Goal: Contribute content: Add original content to the website for others to see

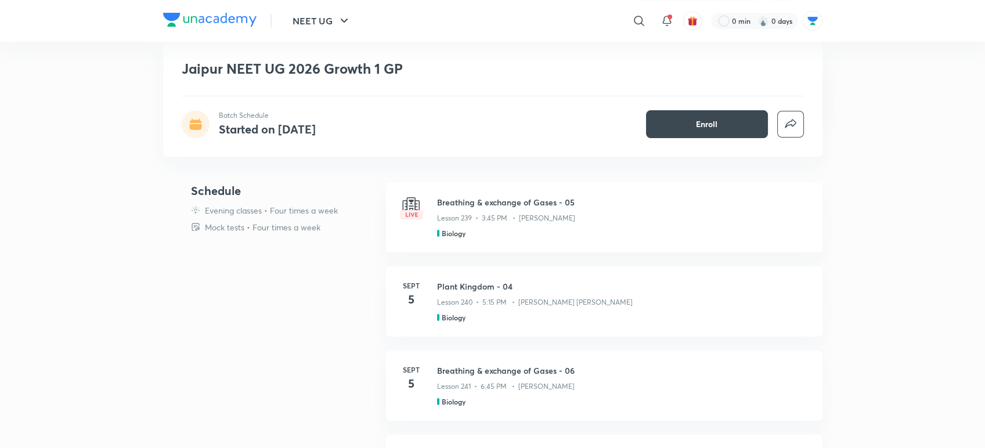
scroll to position [298, 0]
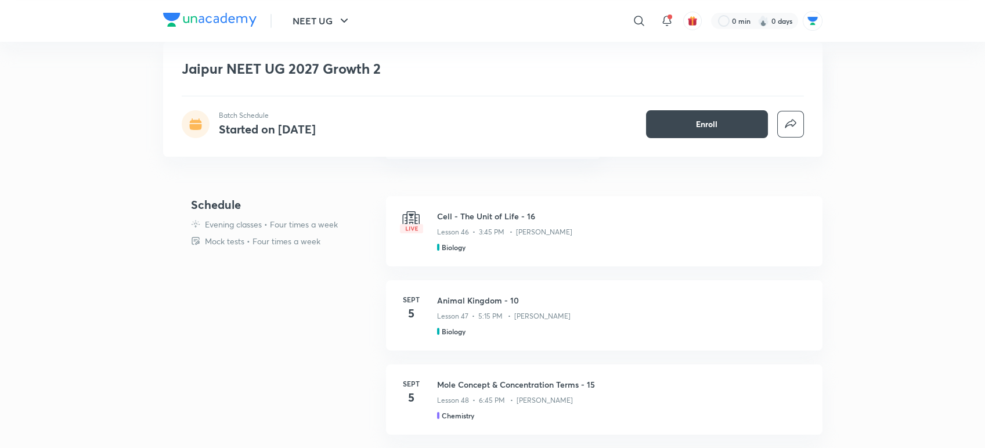
scroll to position [320, 0]
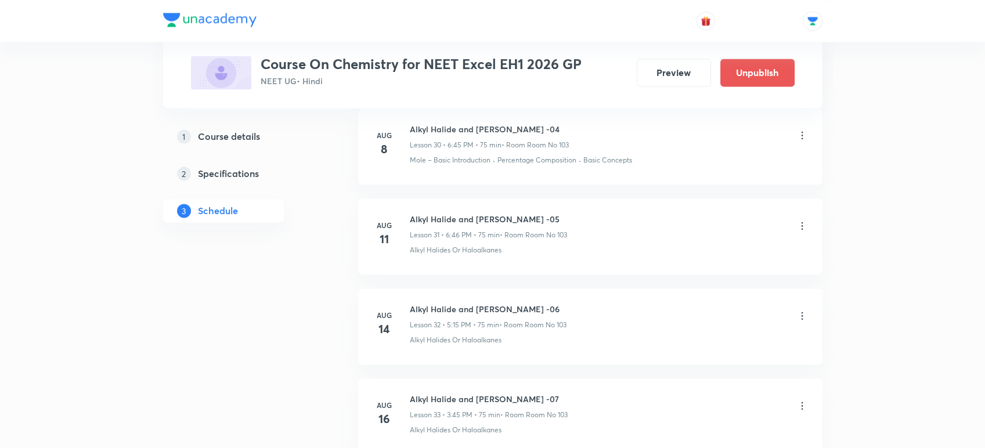
scroll to position [4265, 0]
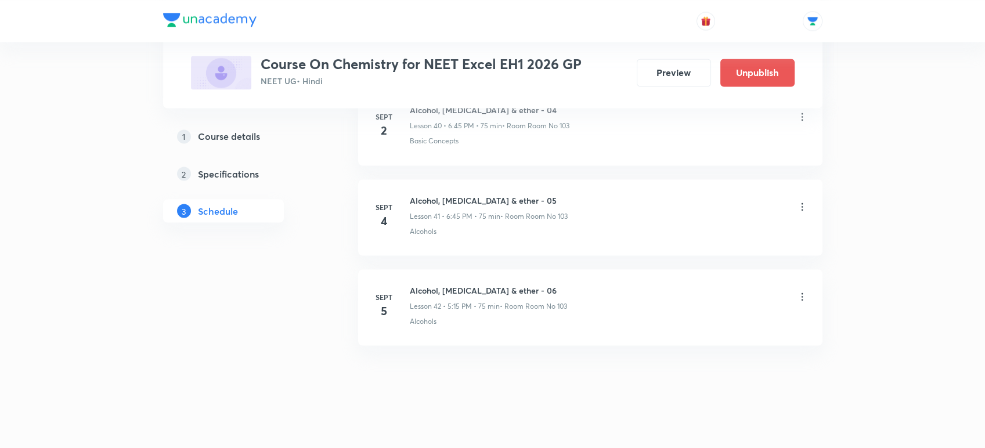
click at [801, 291] on icon at bounding box center [802, 297] width 12 height 12
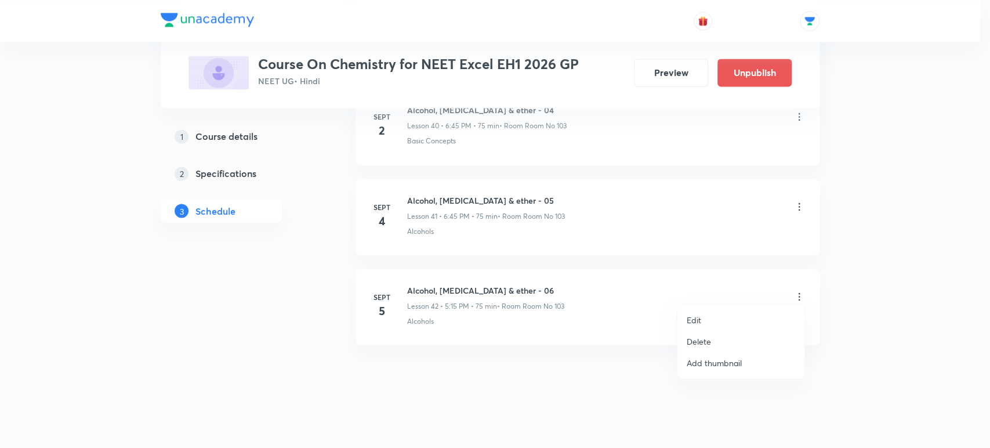
click at [701, 338] on p "Delete" at bounding box center [699, 341] width 24 height 12
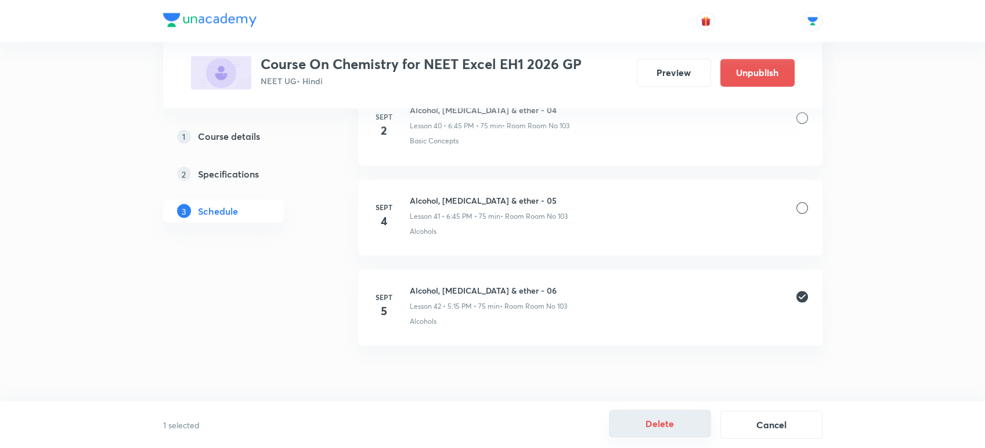
click at [638, 419] on button "Delete" at bounding box center [660, 424] width 102 height 28
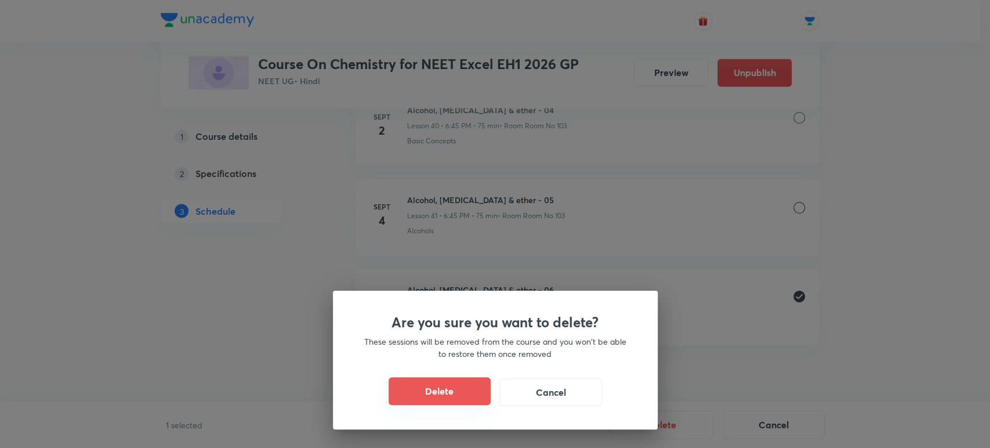
click at [414, 384] on button "Delete" at bounding box center [440, 391] width 102 height 28
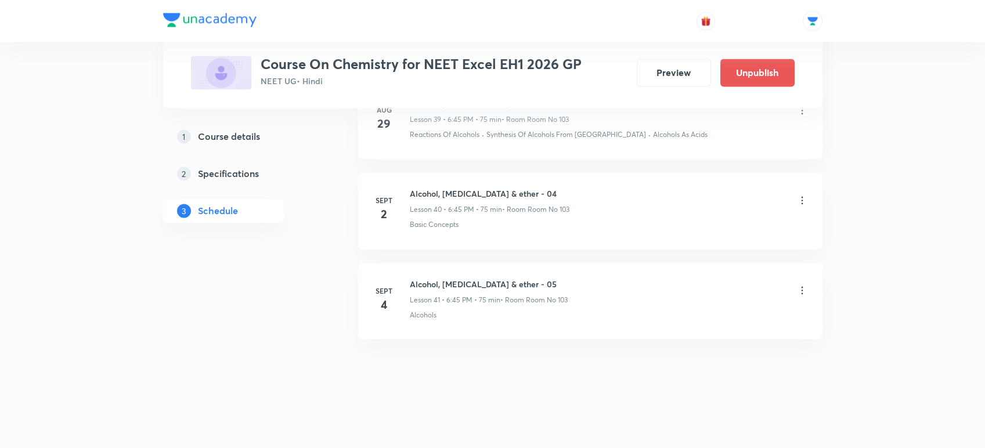
scroll to position [4175, 0]
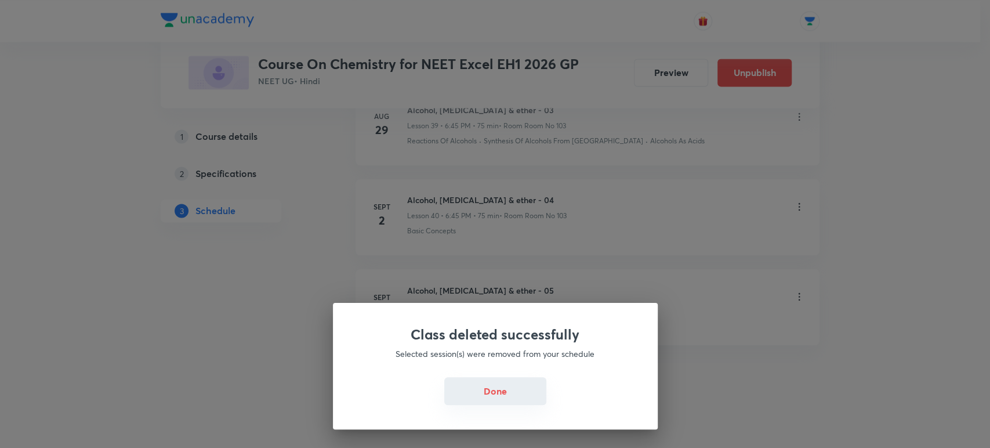
click at [448, 387] on button "Done" at bounding box center [495, 391] width 102 height 28
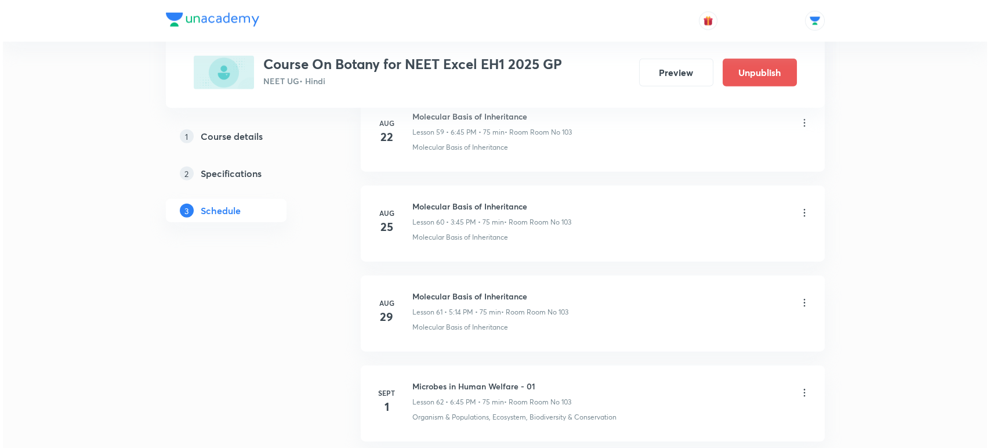
scroll to position [6228, 0]
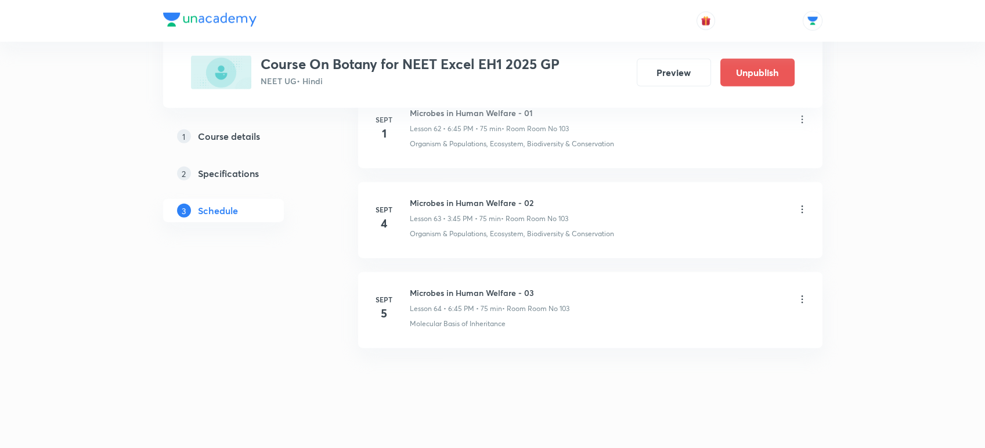
drag, startPoint x: 409, startPoint y: 283, endPoint x: 580, endPoint y: 294, distance: 171.5
click at [580, 294] on div "Microbes in Human Welfare - 03 Lesson 64 • 6:45 PM • 75 min • Room Room No 103" at bounding box center [609, 300] width 398 height 27
click at [801, 294] on icon at bounding box center [802, 300] width 12 height 12
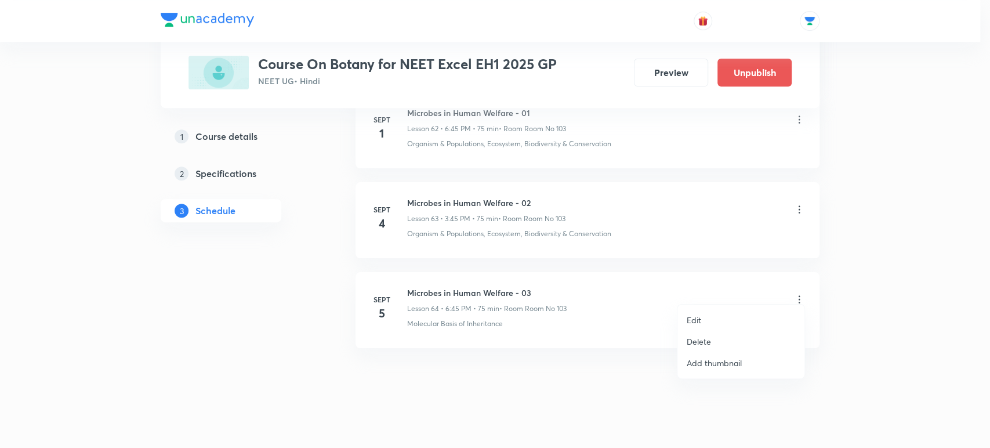
click at [703, 318] on li "Edit" at bounding box center [741, 319] width 127 height 21
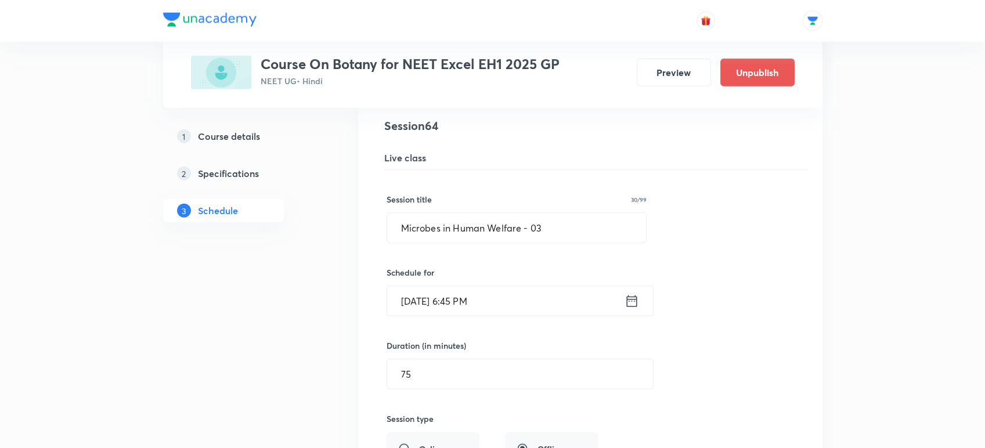
scroll to position [5771, 0]
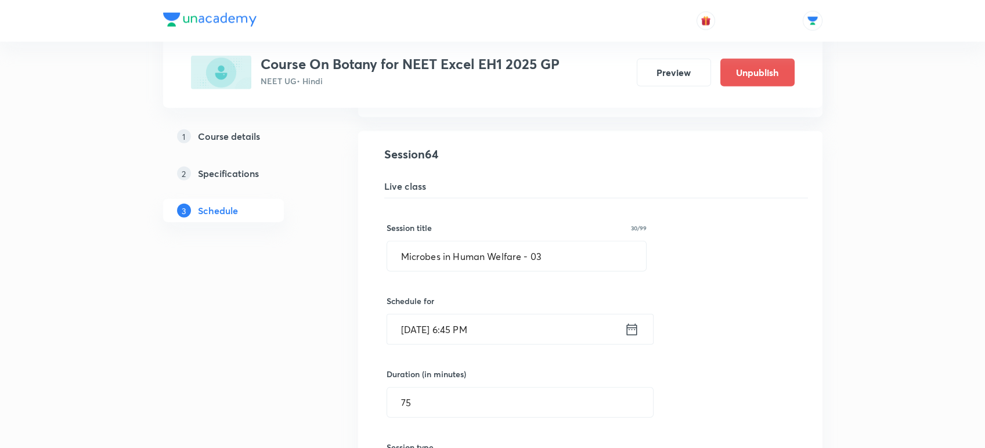
click at [629, 322] on icon at bounding box center [631, 329] width 15 height 16
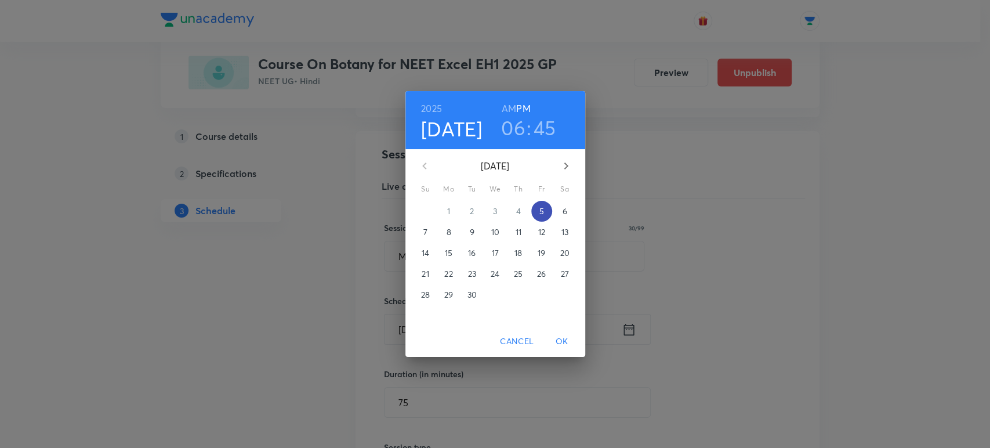
click at [541, 212] on p "5" at bounding box center [541, 211] width 5 height 12
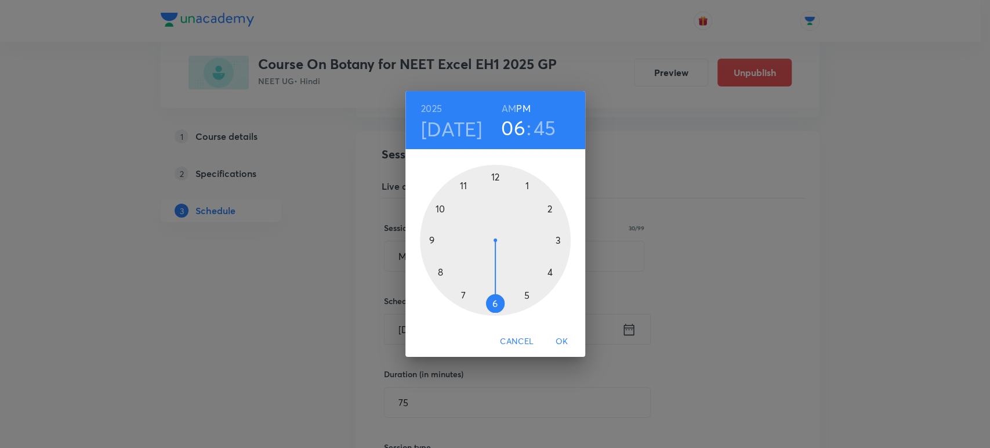
click at [527, 294] on div at bounding box center [495, 240] width 151 height 151
click at [557, 240] on div at bounding box center [495, 240] width 151 height 151
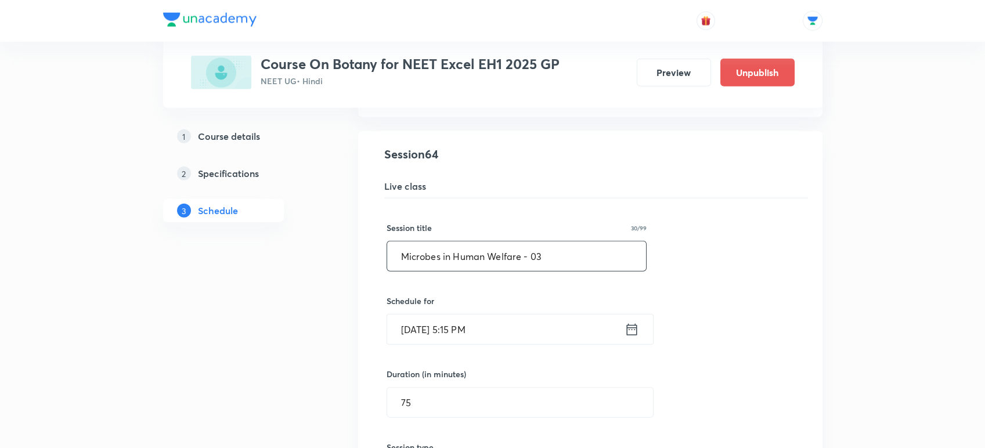
drag, startPoint x: 548, startPoint y: 243, endPoint x: 359, endPoint y: 236, distance: 189.8
click at [359, 236] on li "Microbes in Human Welfare - 03 Lesson 64 • Room Room No 103 Molecular Basis of …" at bounding box center [590, 424] width 464 height 587
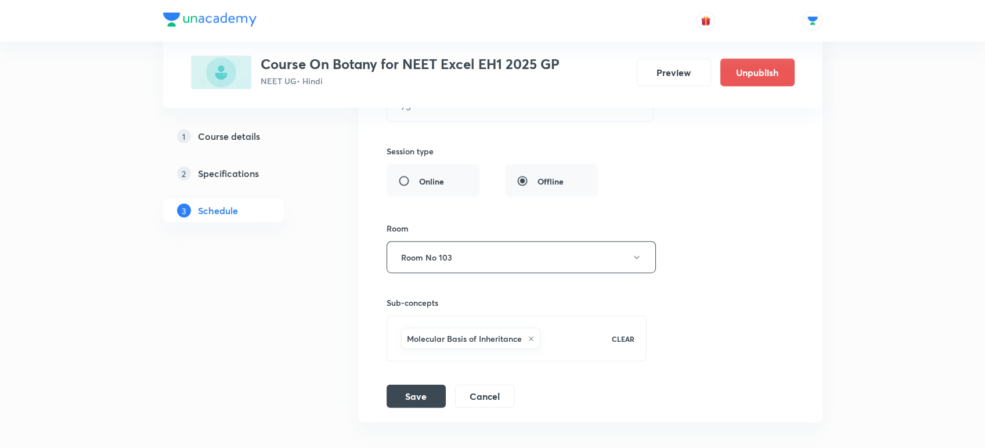
scroll to position [6140, 0]
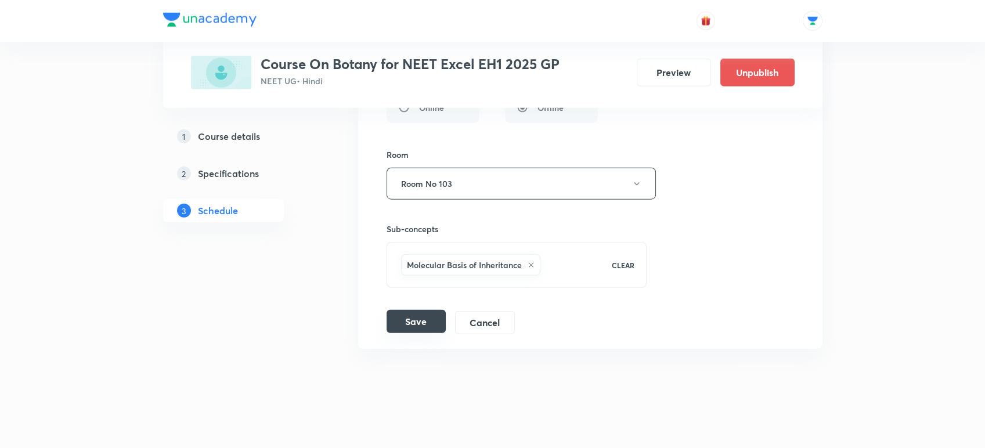
click at [420, 314] on button "Save" at bounding box center [415, 321] width 59 height 23
click at [420, 314] on button "Save" at bounding box center [415, 322] width 59 height 23
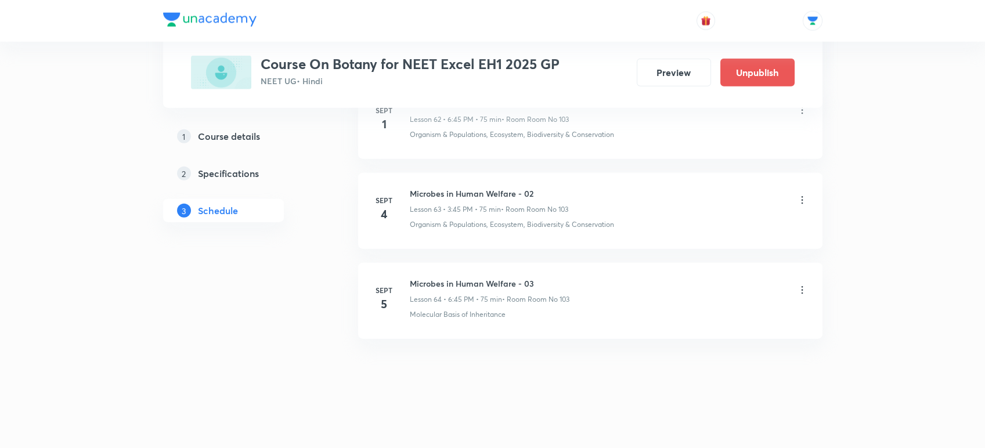
scroll to position [5695, 0]
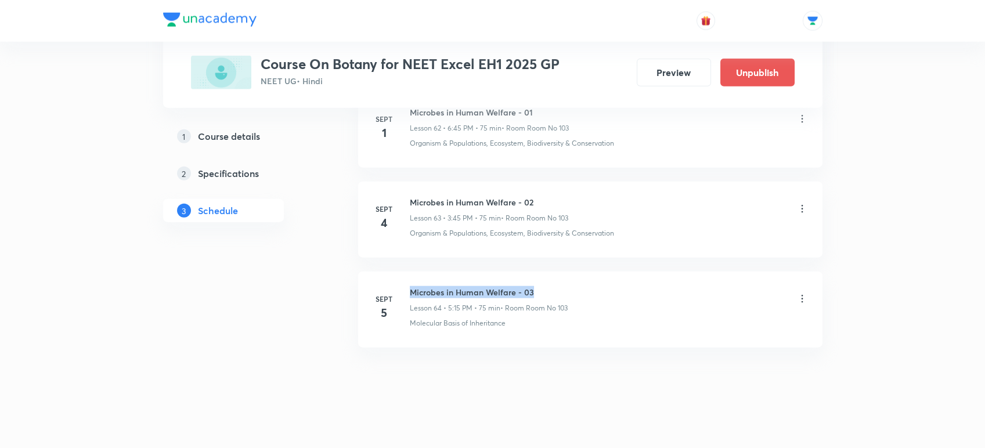
drag, startPoint x: 410, startPoint y: 283, endPoint x: 605, endPoint y: 287, distance: 195.0
click at [605, 287] on div "Microbes in Human Welfare - 03 Lesson 64 • 5:15 PM • 75 min • Room Room No 103" at bounding box center [609, 299] width 398 height 27
copy h6 "Microbes in Human Welfare - 03"
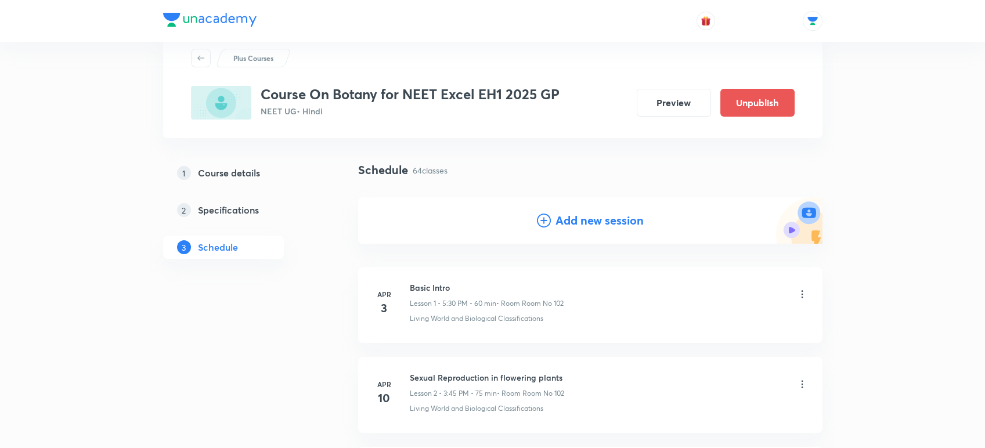
scroll to position [37, 0]
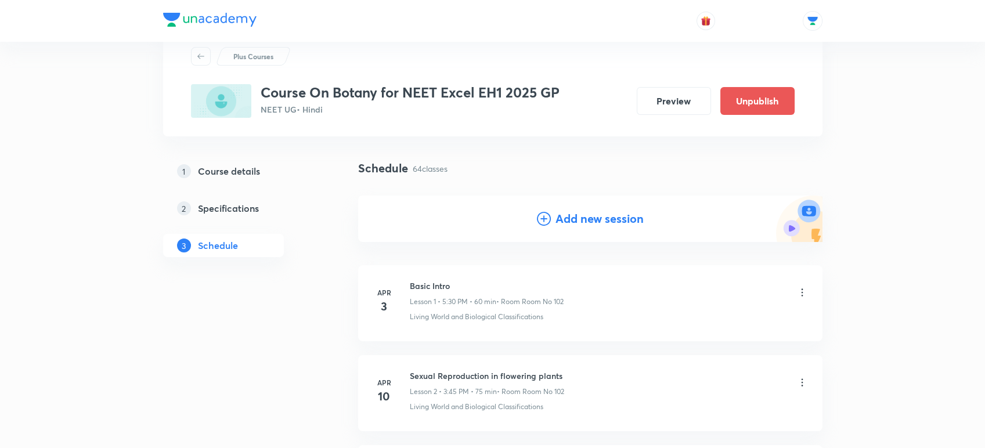
click at [596, 216] on h4 "Add new session" at bounding box center [599, 218] width 88 height 17
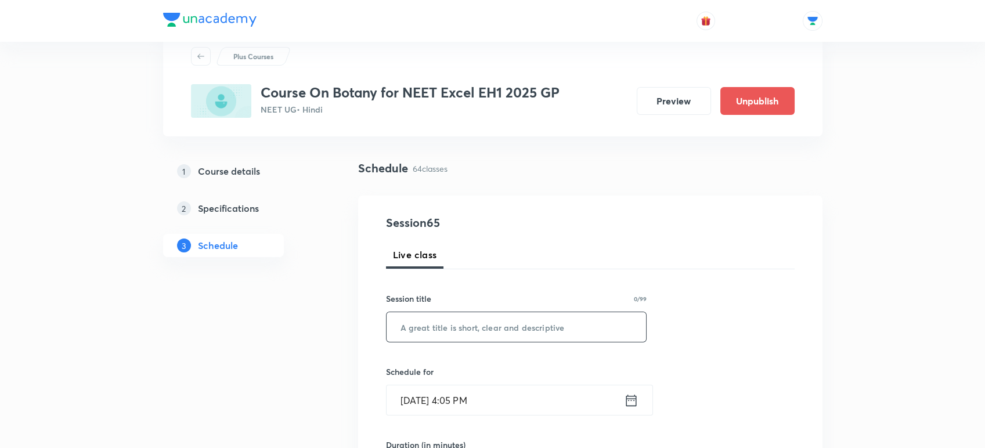
click at [435, 324] on input "text" at bounding box center [516, 327] width 260 height 30
paste input "Microbes in Human Welfare - 03"
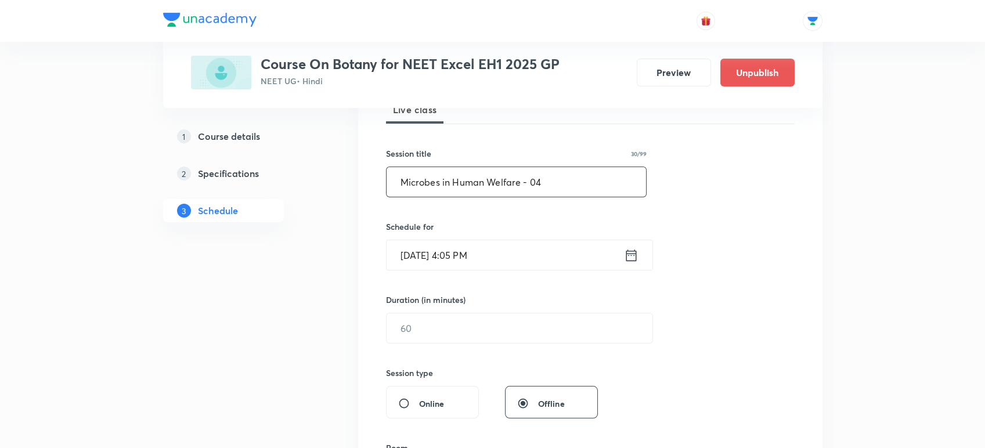
scroll to position [184, 0]
type input "Microbes in Human Welfare - 04"
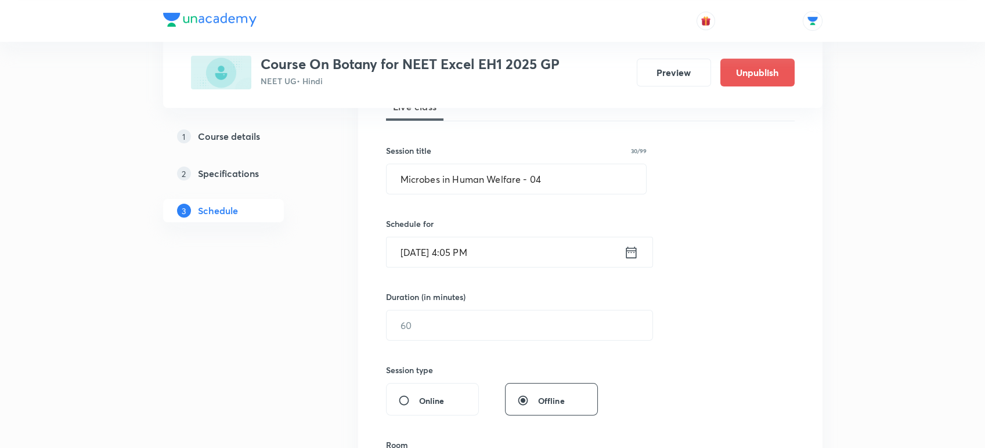
click at [628, 248] on icon at bounding box center [630, 252] width 10 height 12
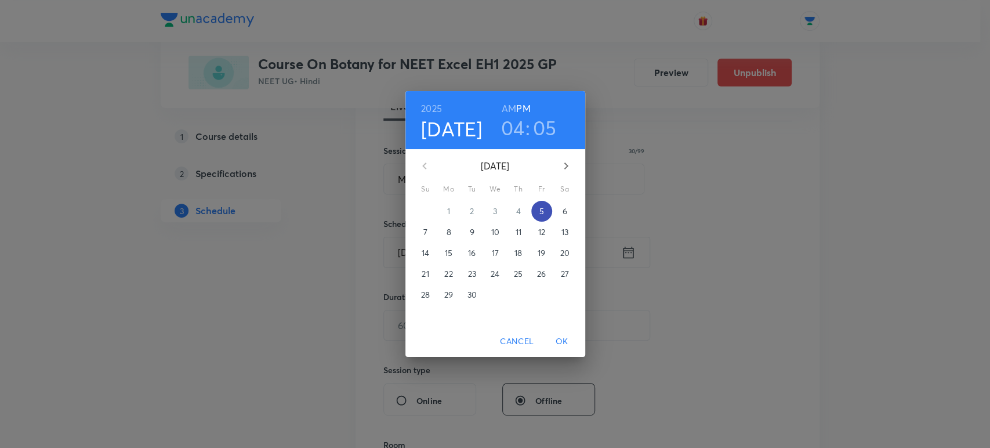
click at [545, 212] on span "5" at bounding box center [541, 211] width 21 height 12
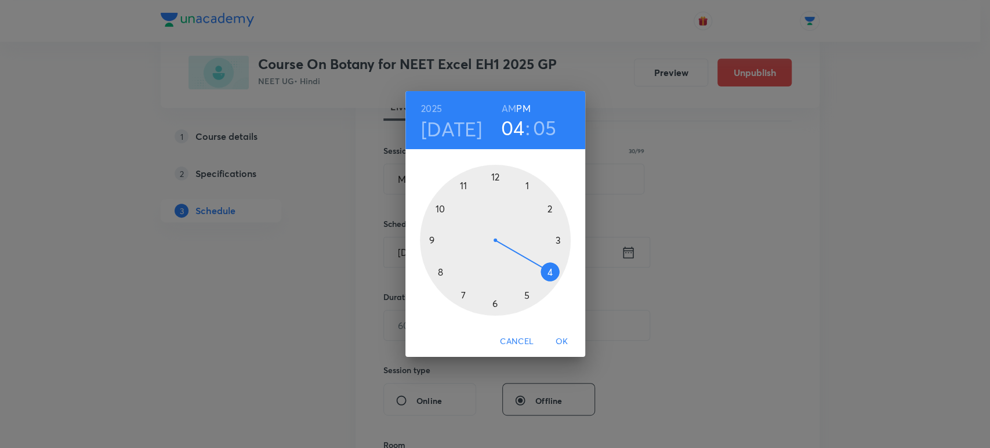
click at [495, 304] on div at bounding box center [495, 240] width 151 height 151
click at [430, 244] on div at bounding box center [495, 240] width 151 height 151
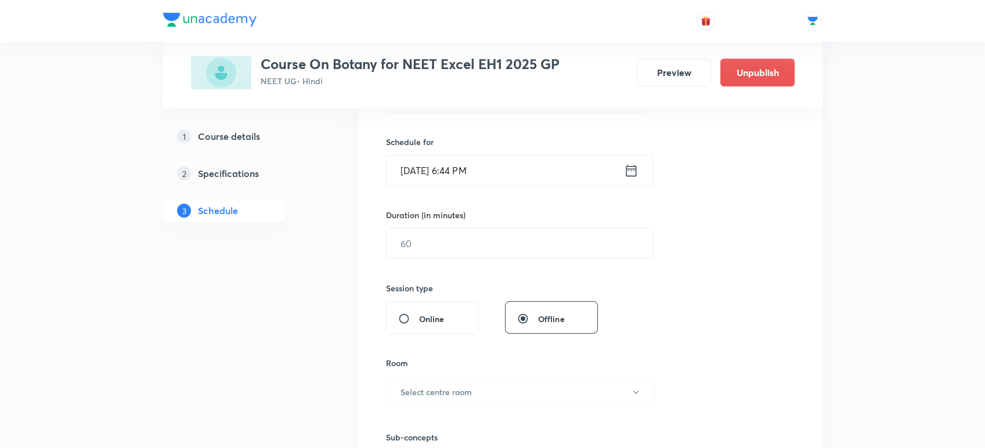
scroll to position [270, 0]
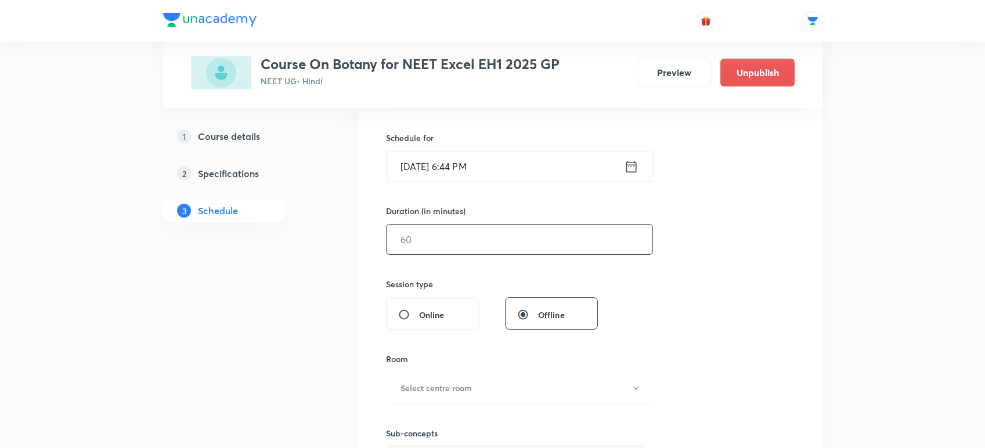
click at [426, 243] on input "text" at bounding box center [519, 240] width 266 height 30
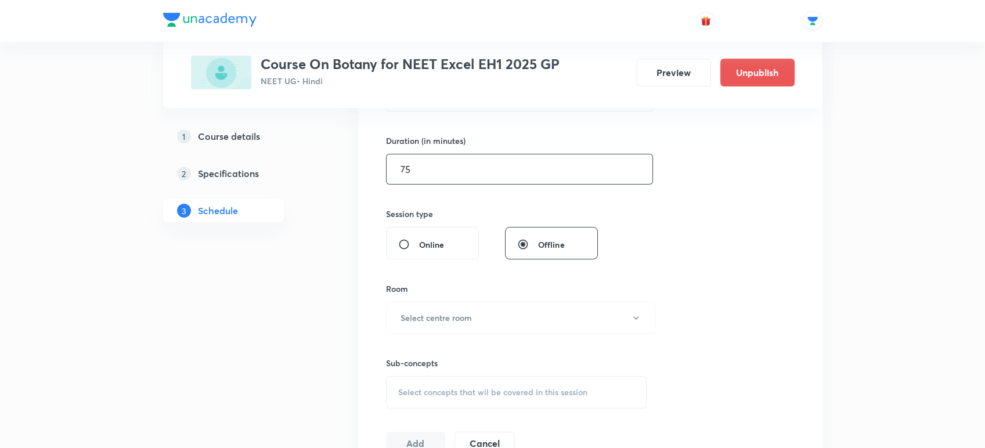
scroll to position [359, 0]
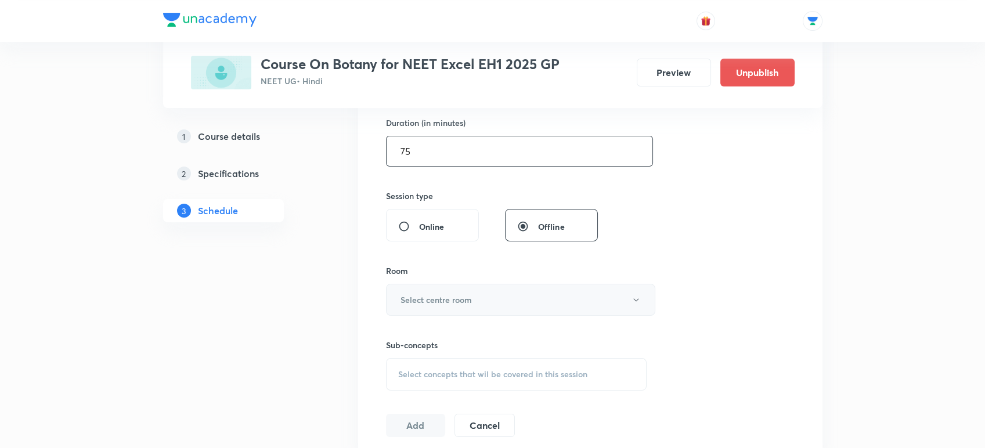
type input "75"
click at [423, 288] on button "Select centre room" at bounding box center [520, 300] width 269 height 32
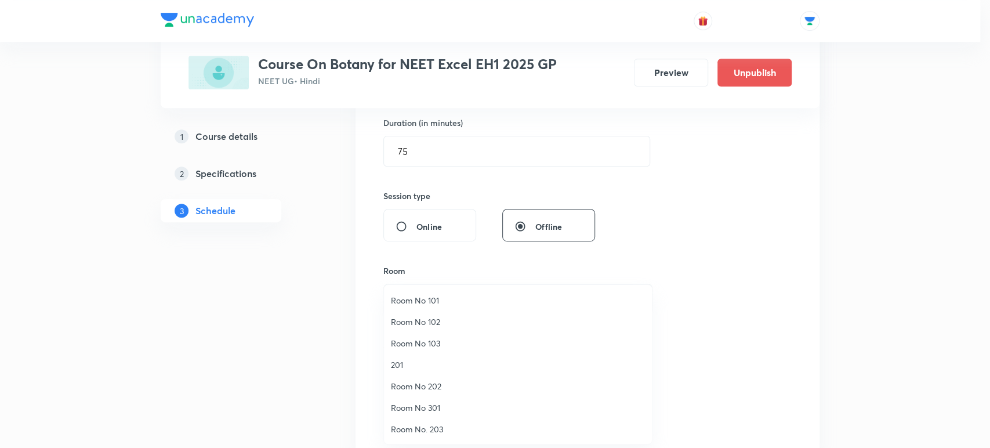
click at [418, 339] on span "Room No 103" at bounding box center [518, 343] width 254 height 12
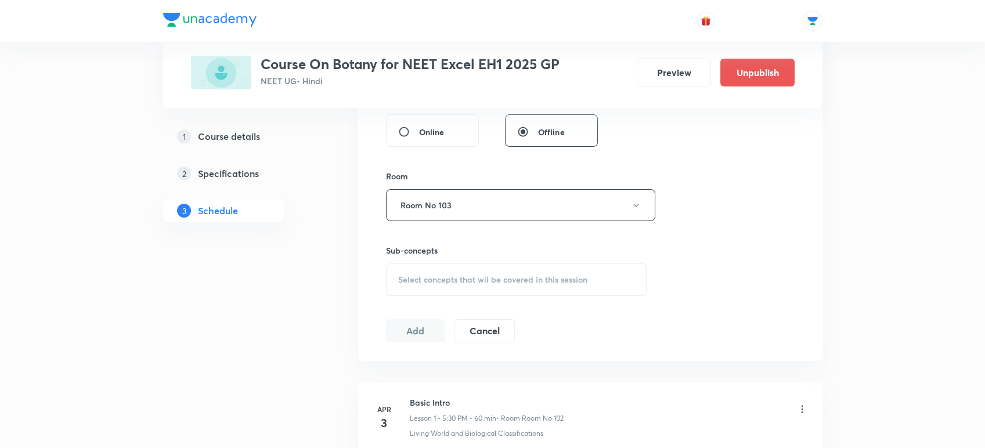
scroll to position [455, 0]
click at [414, 269] on div "Select concepts that wil be covered in this session" at bounding box center [516, 278] width 261 height 32
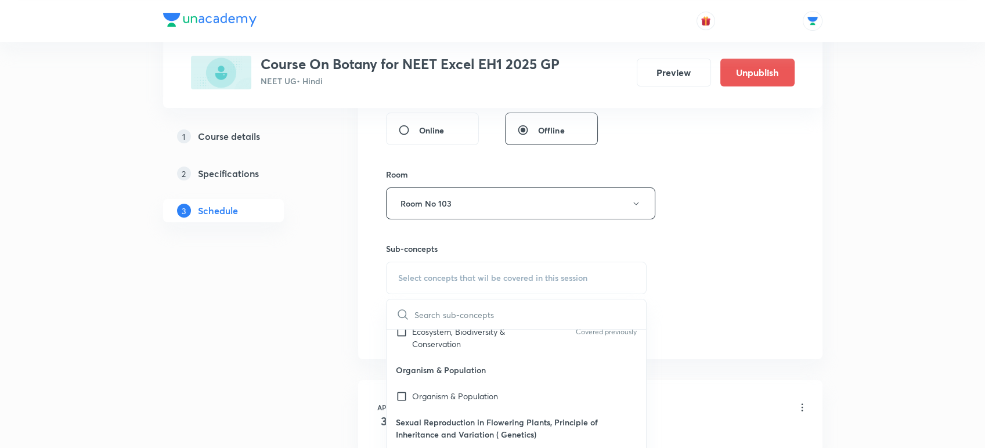
scroll to position [493, 0]
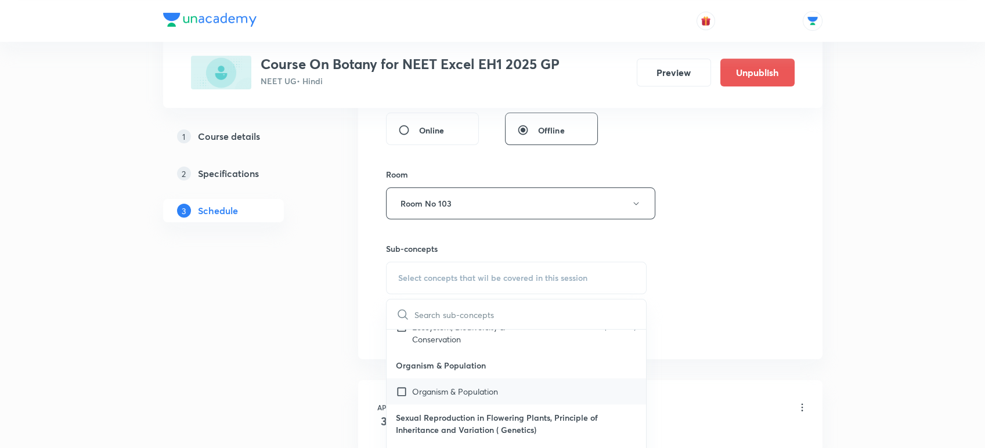
click at [441, 378] on div "Organism & Population" at bounding box center [516, 391] width 260 height 26
checkbox input "true"
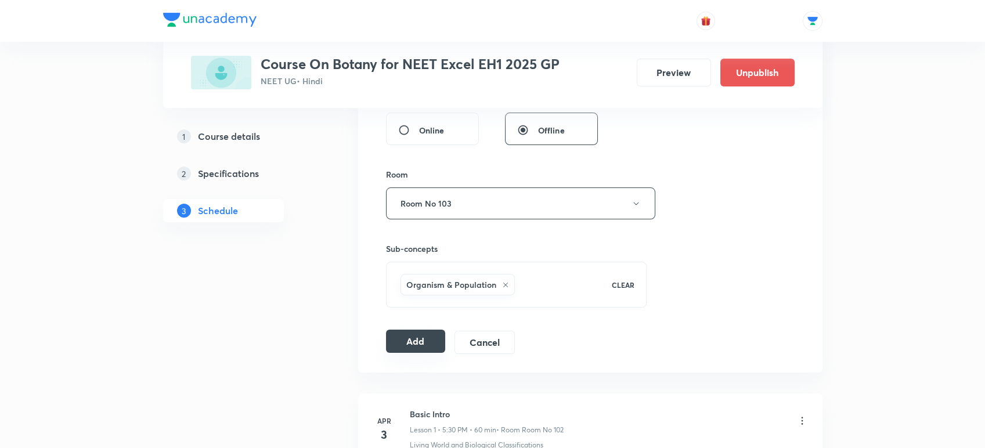
click at [414, 338] on button "Add" at bounding box center [416, 341] width 60 height 23
